Goal: Browse casually

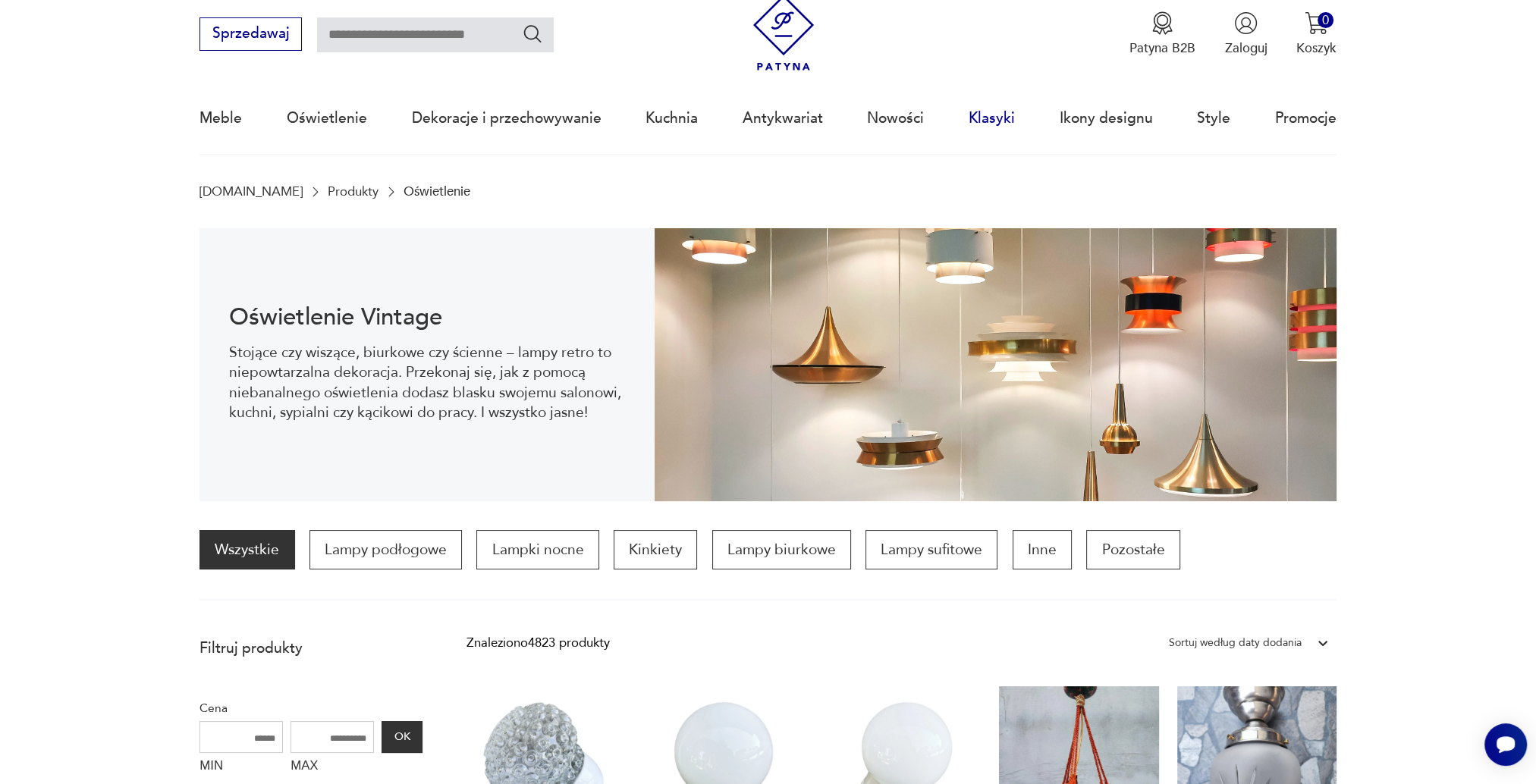
click at [986, 122] on link "Klasyki" at bounding box center [992, 118] width 46 height 70
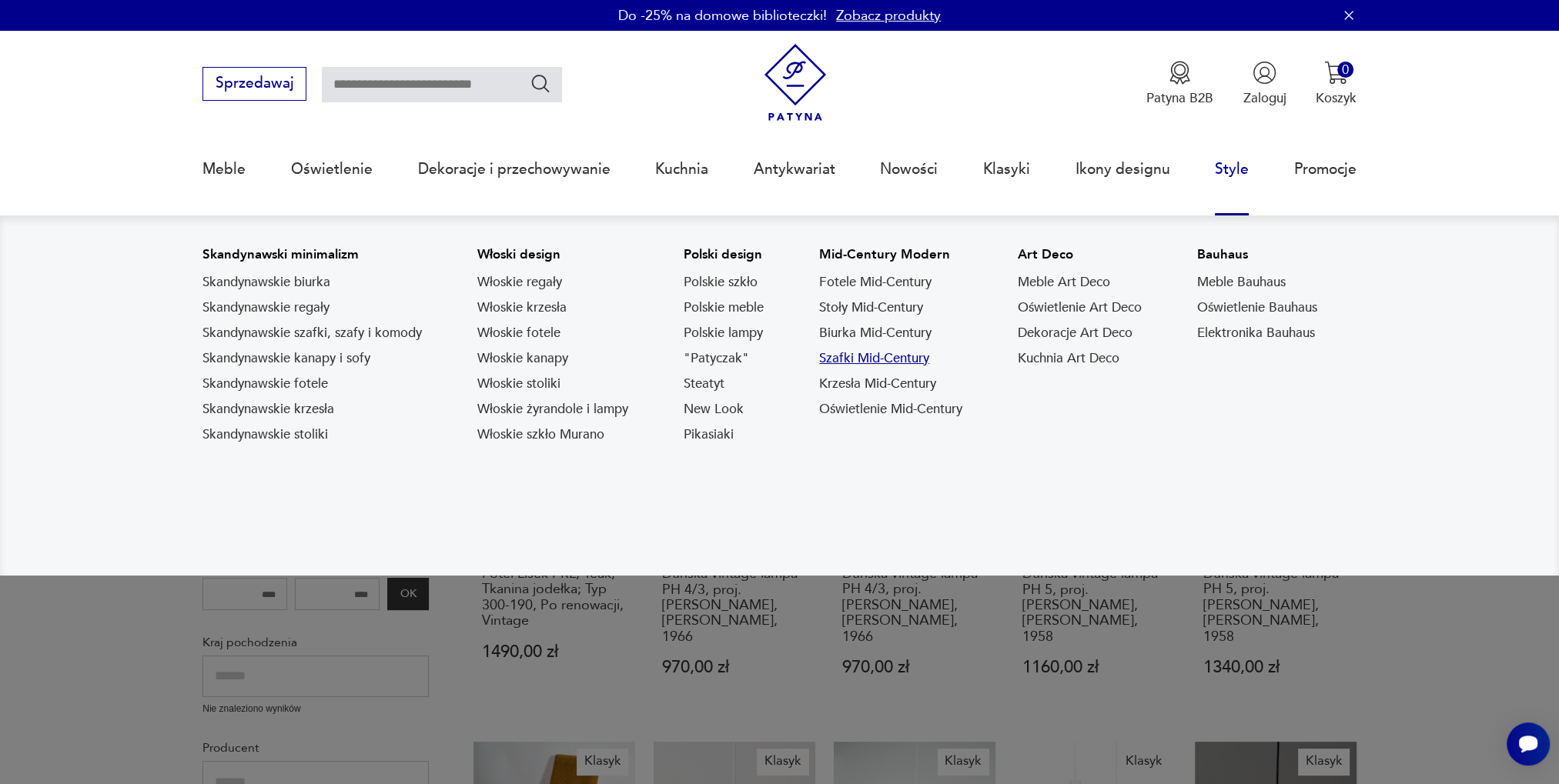
click at [869, 356] on link "Szafki Mid-Century" at bounding box center [875, 358] width 110 height 19
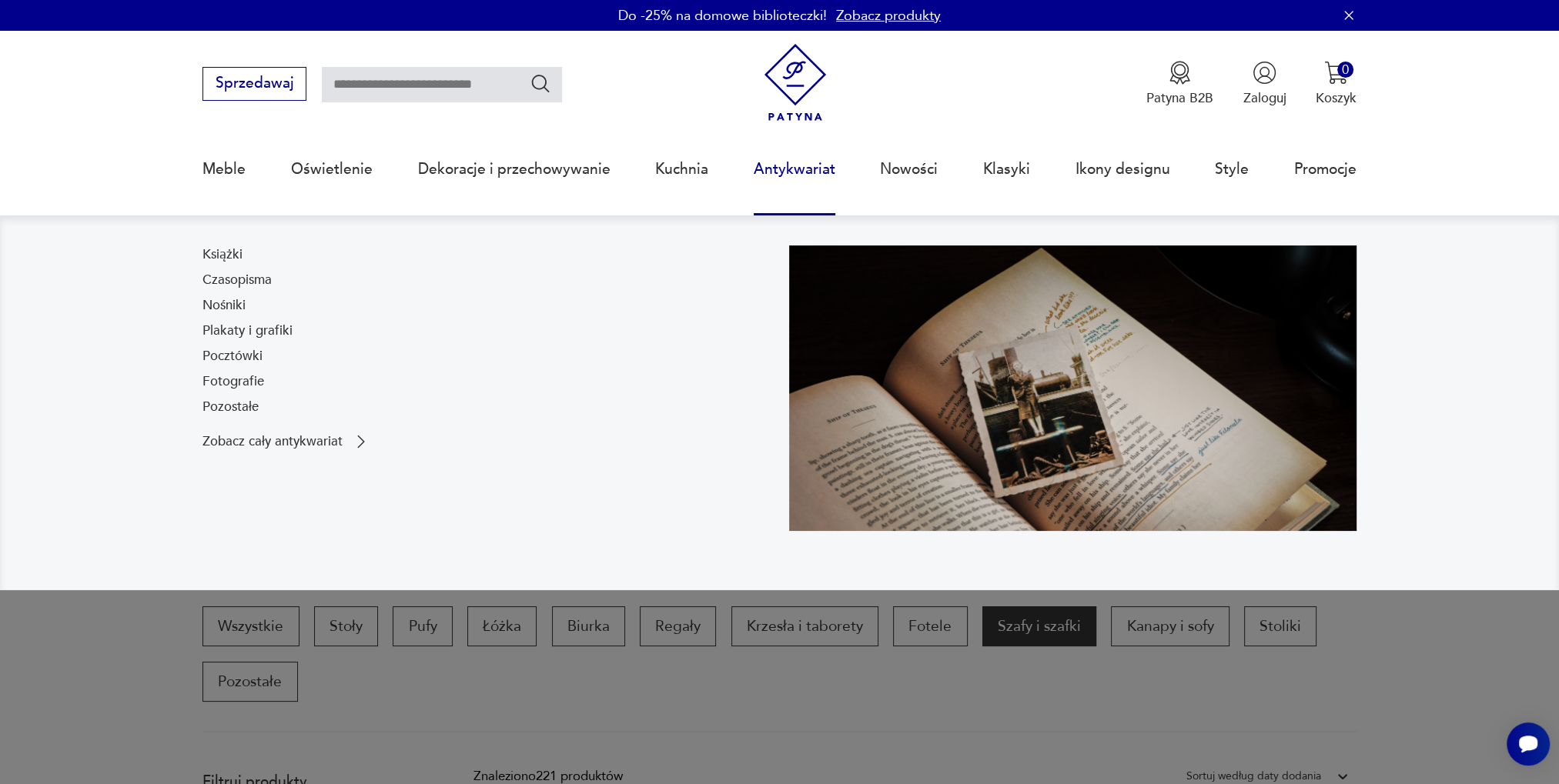
click at [788, 166] on link "Antykwariat" at bounding box center [794, 169] width 81 height 71
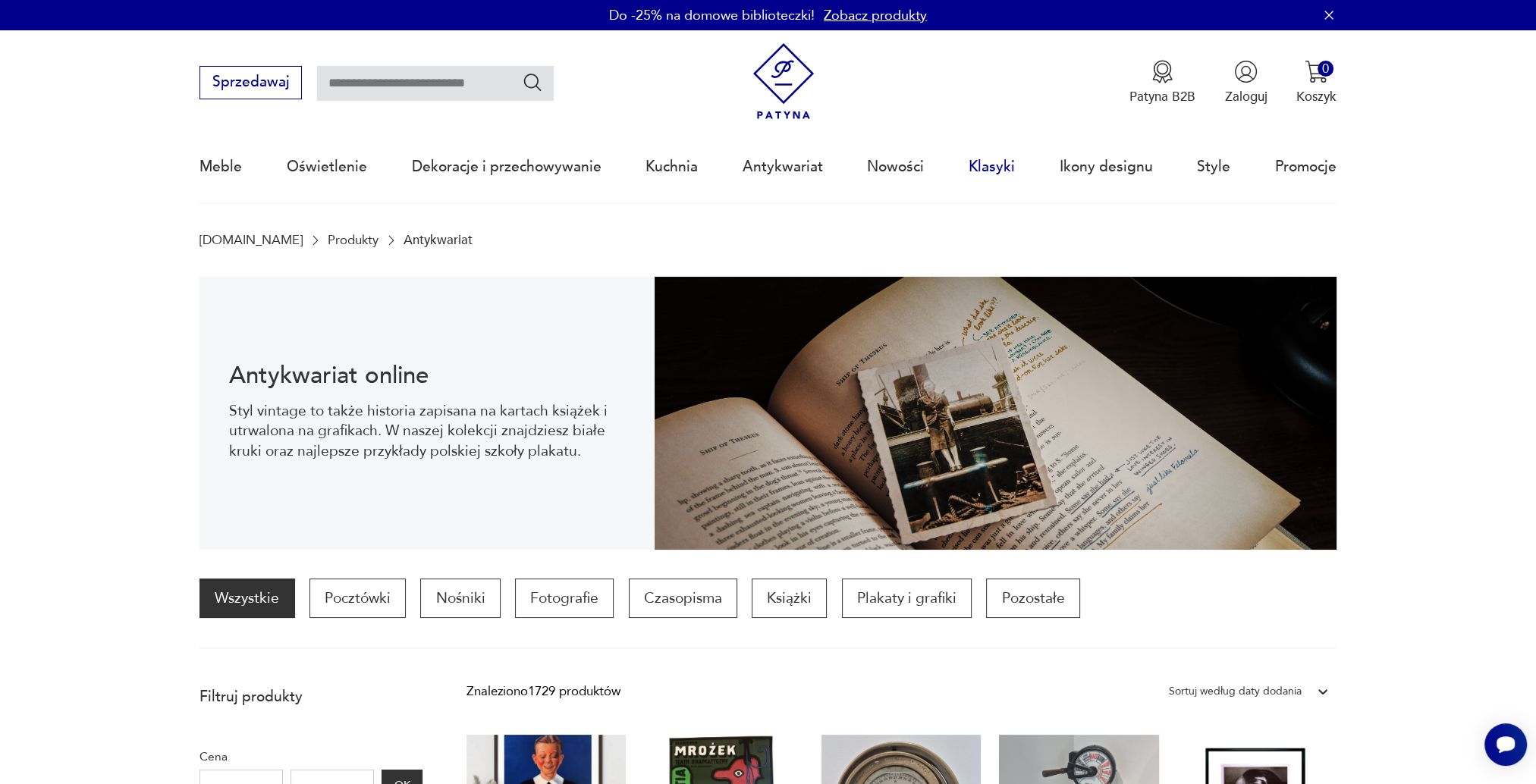
click at [985, 169] on link "Klasyki" at bounding box center [992, 166] width 46 height 70
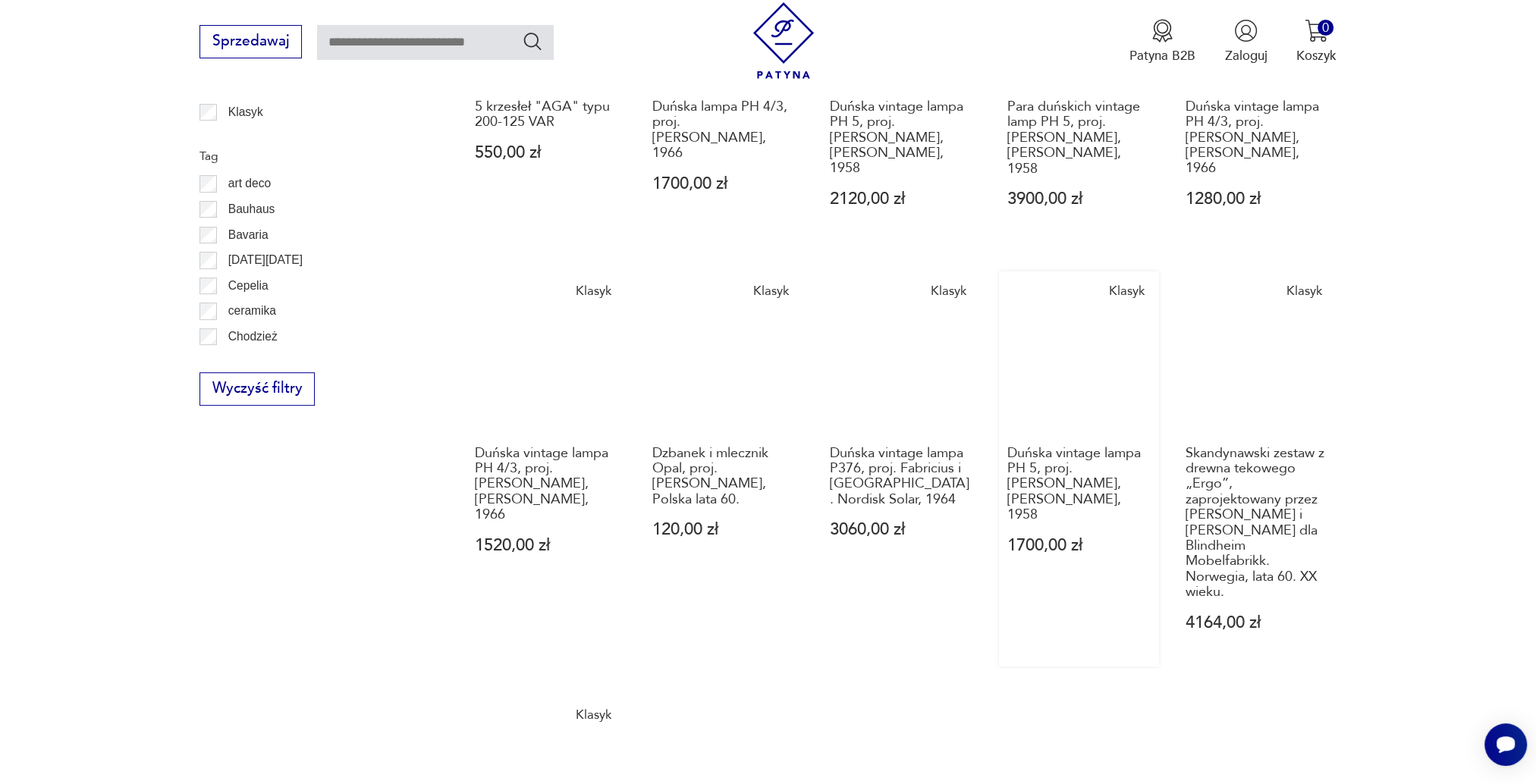
scroll to position [939, 0]
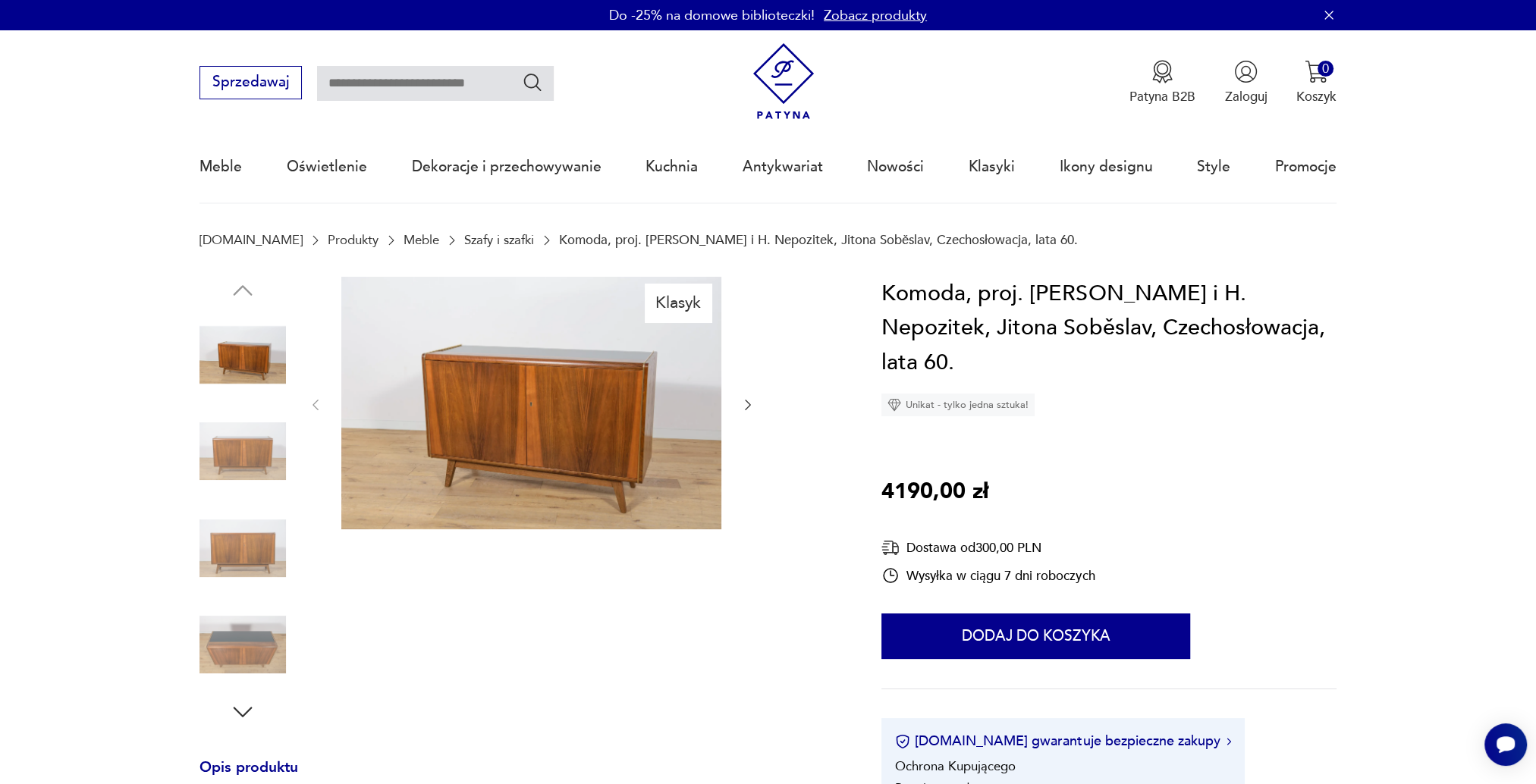
click at [234, 710] on icon "button" at bounding box center [242, 712] width 27 height 27
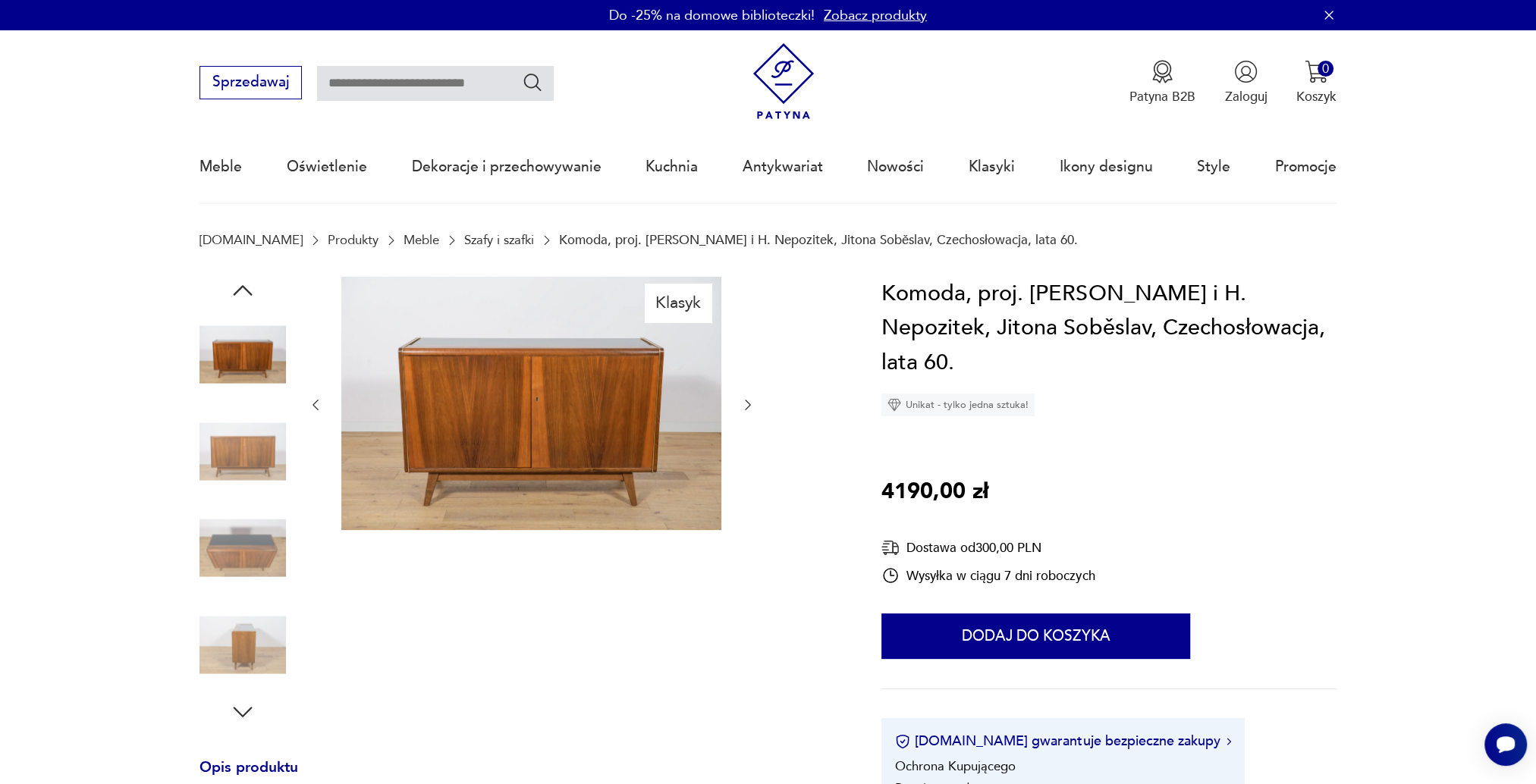
click at [270, 547] on img at bounding box center [242, 548] width 86 height 86
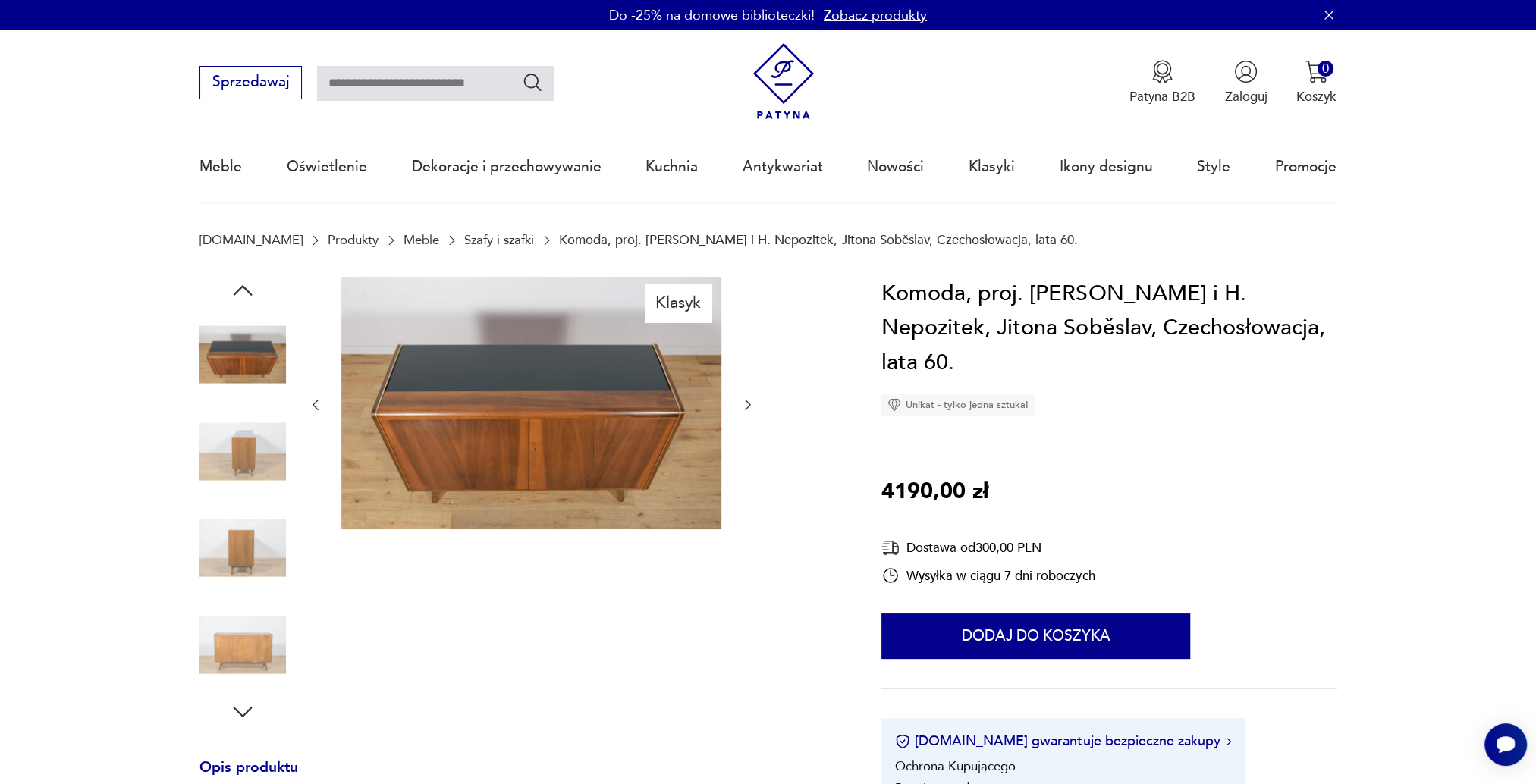
click at [236, 652] on img at bounding box center [242, 645] width 86 height 86
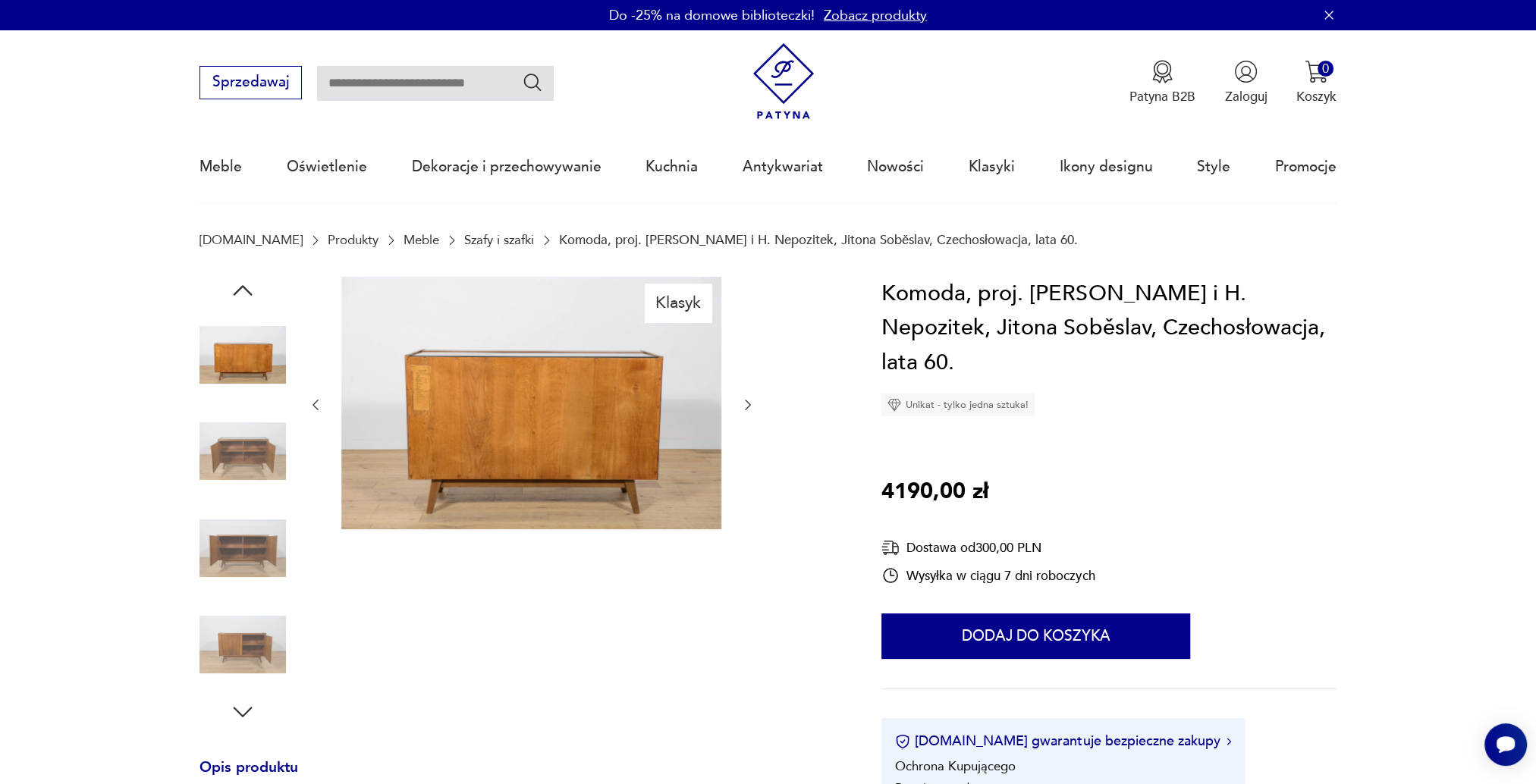
click at [546, 400] on img at bounding box center [531, 403] width 380 height 254
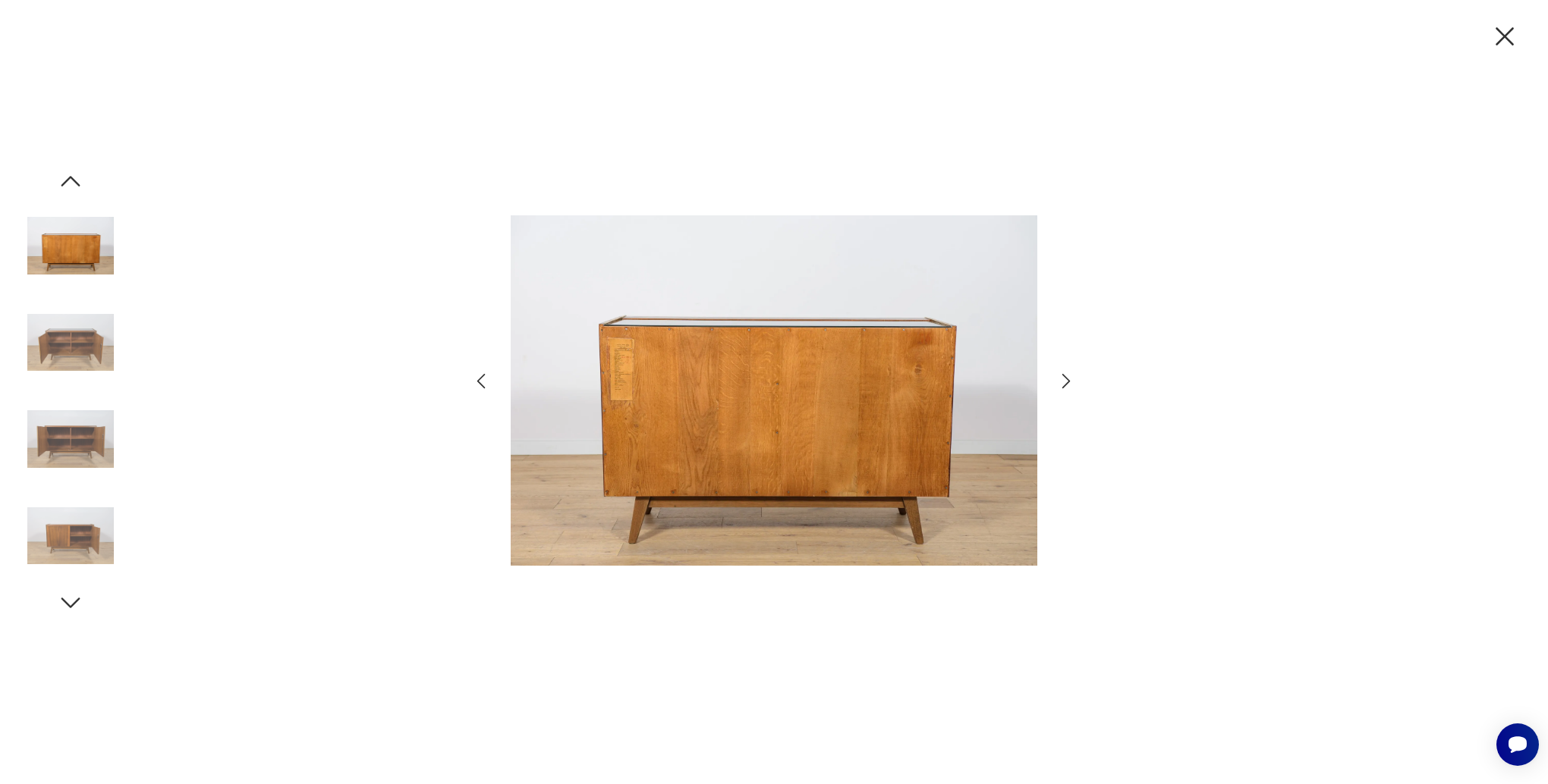
click at [624, 342] on img at bounding box center [774, 390] width 527 height 627
click at [626, 346] on img at bounding box center [774, 390] width 527 height 627
